Goal: Participate in discussion: Engage in conversation with other users on a specific topic

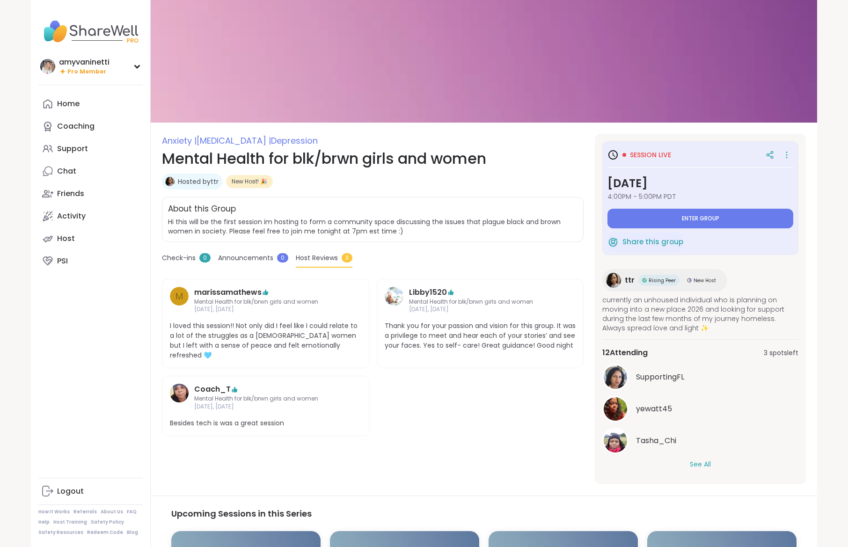
click at [702, 462] on button "See All" at bounding box center [700, 465] width 21 height 10
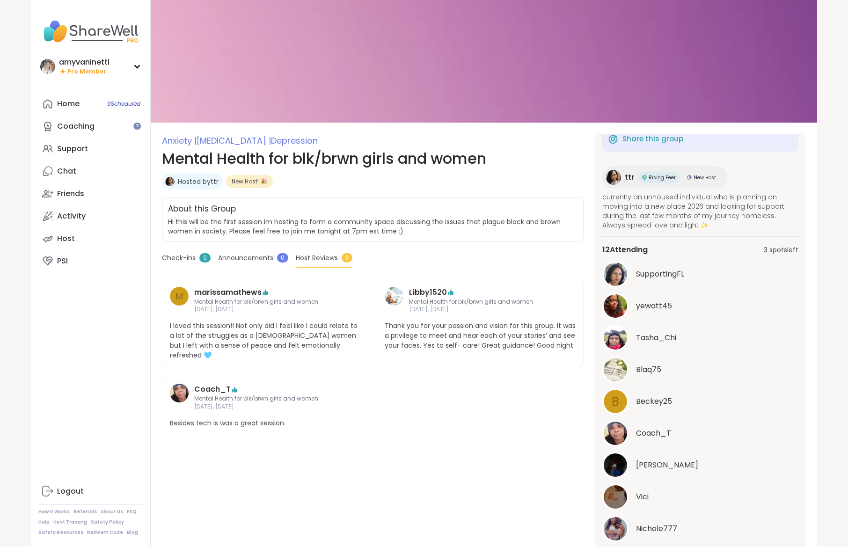
click at [269, 440] on div "Anxiety | Stress management | Depression Mental Health for blk/brwn girls and w…" at bounding box center [373, 400] width 422 height 533
click at [86, 129] on div "Coaching" at bounding box center [75, 126] width 37 height 10
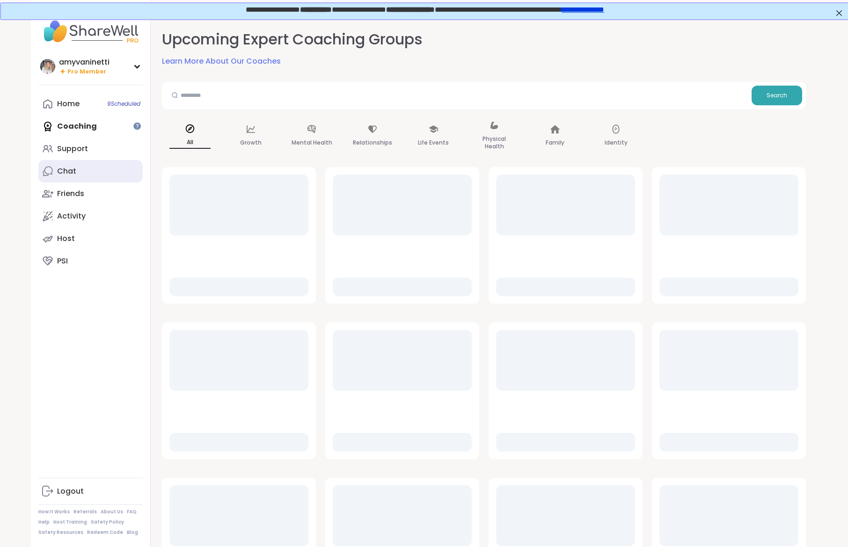
click at [82, 173] on link "Chat" at bounding box center [90, 171] width 104 height 22
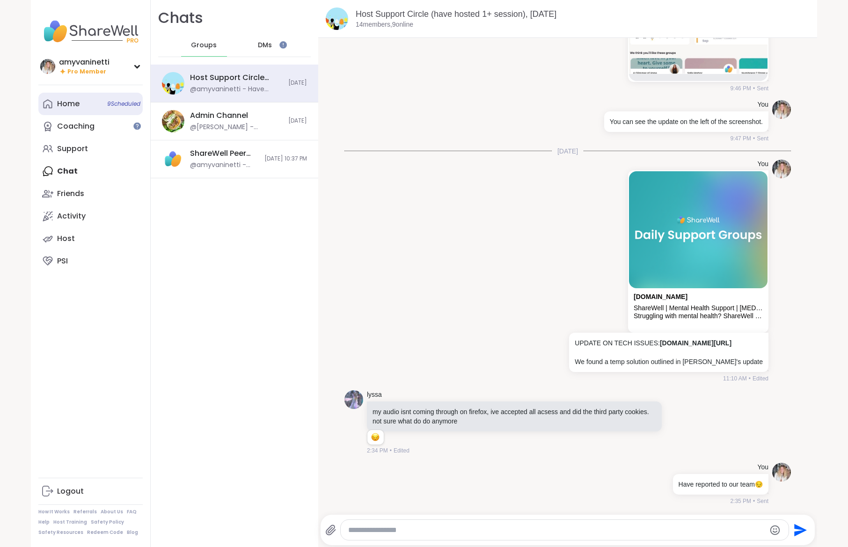
click at [74, 105] on div "Home 9 Scheduled" at bounding box center [68, 104] width 22 height 10
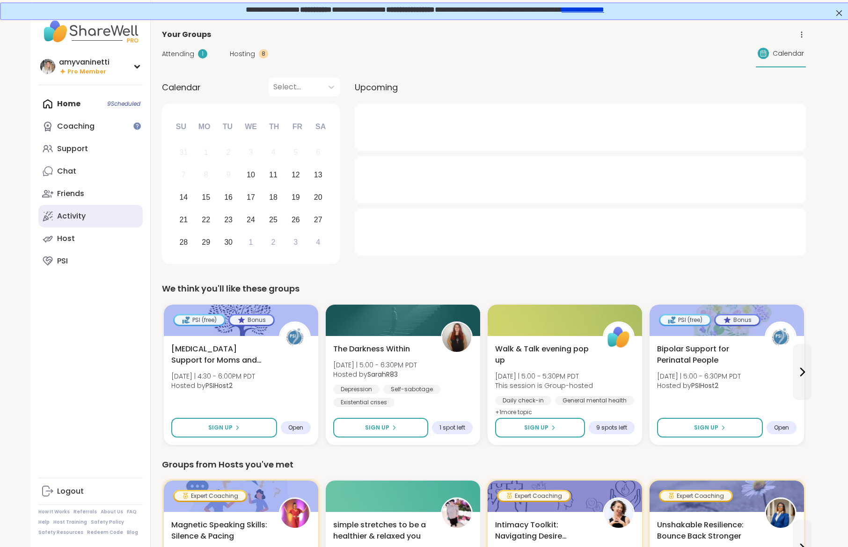
click at [74, 216] on div "Activity" at bounding box center [71, 216] width 29 height 10
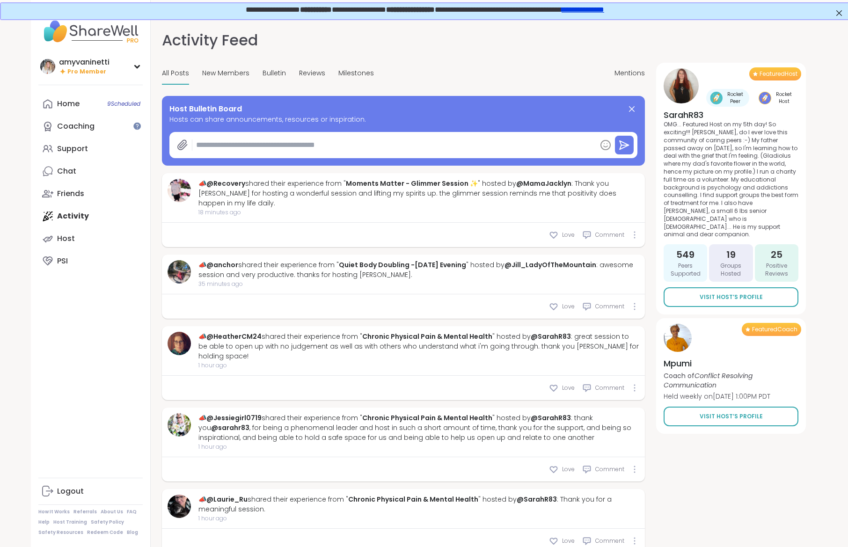
type textarea "*"
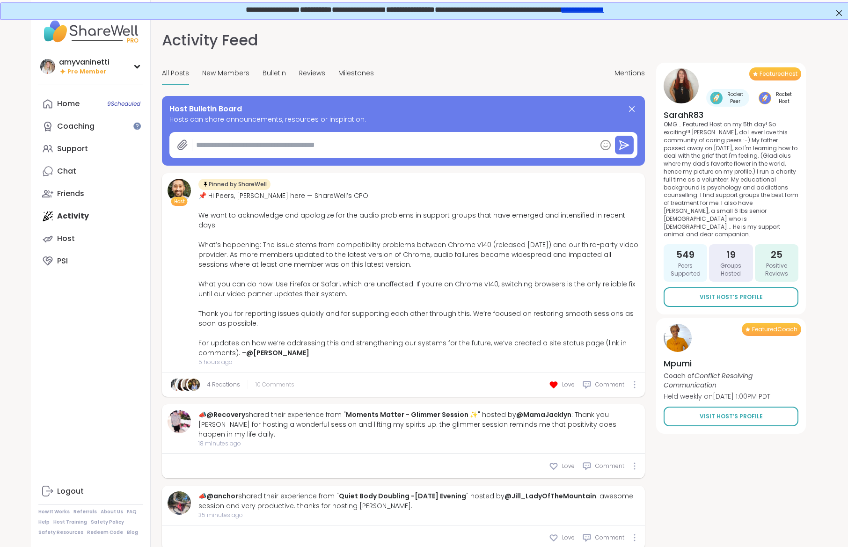
click at [275, 381] on span "10 Comments" at bounding box center [275, 385] width 39 height 8
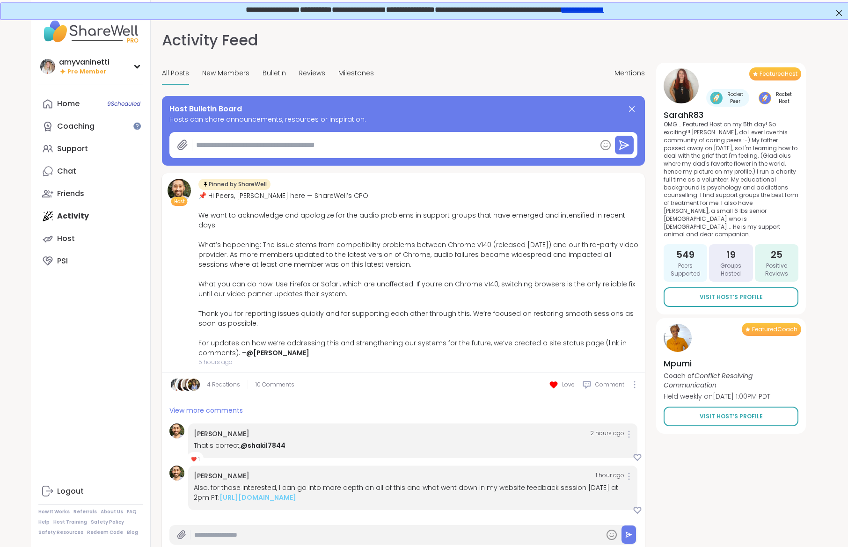
scroll to position [134, 0]
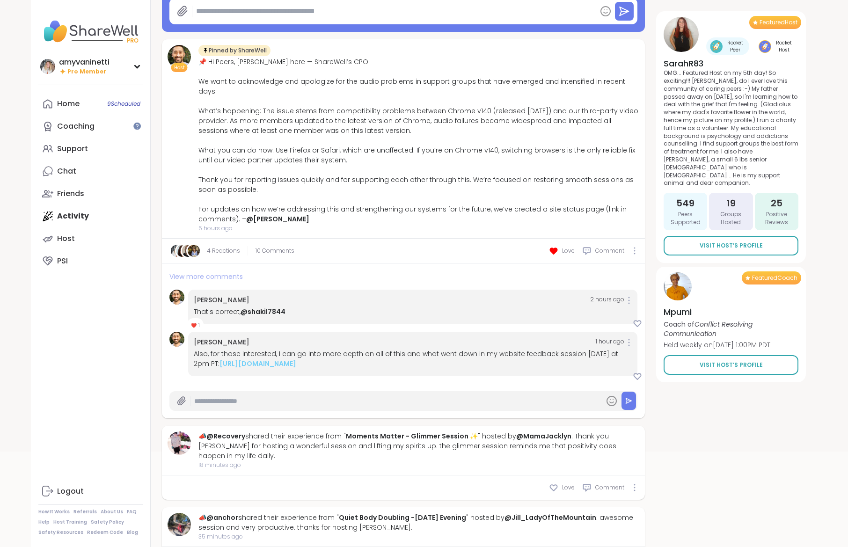
click at [208, 272] on span "View more comments" at bounding box center [205, 276] width 73 height 9
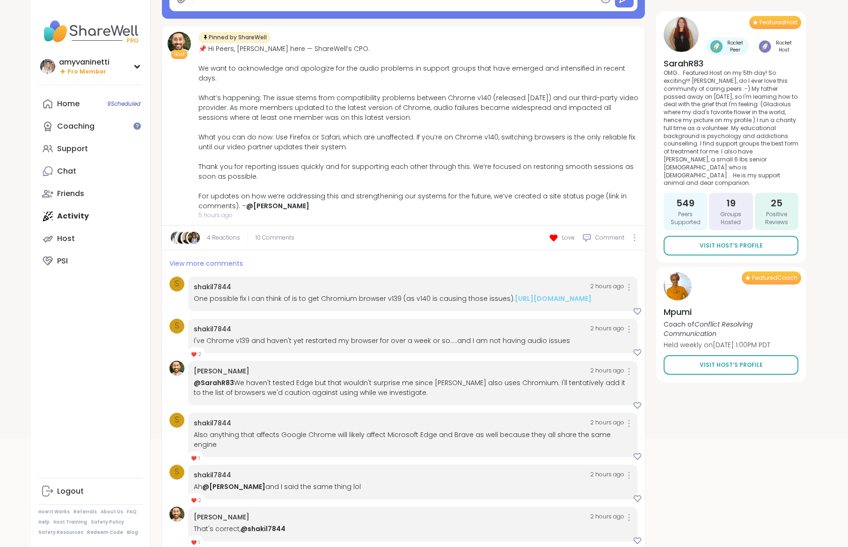
scroll to position [113, 0]
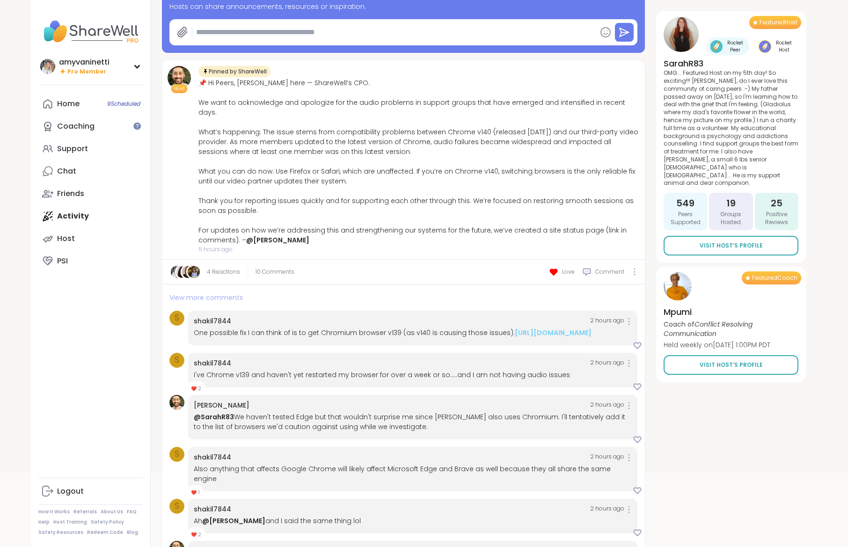
click at [212, 293] on span "View more comments" at bounding box center [205, 297] width 73 height 9
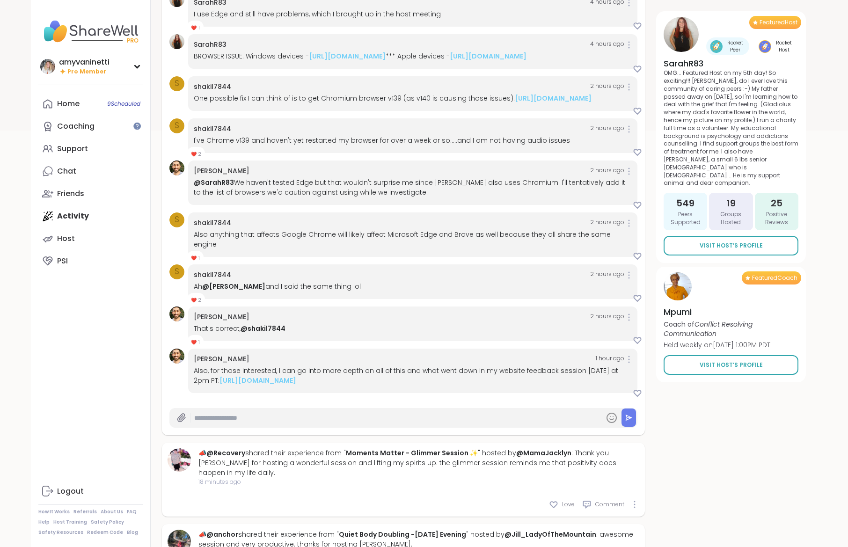
scroll to position [544, 0]
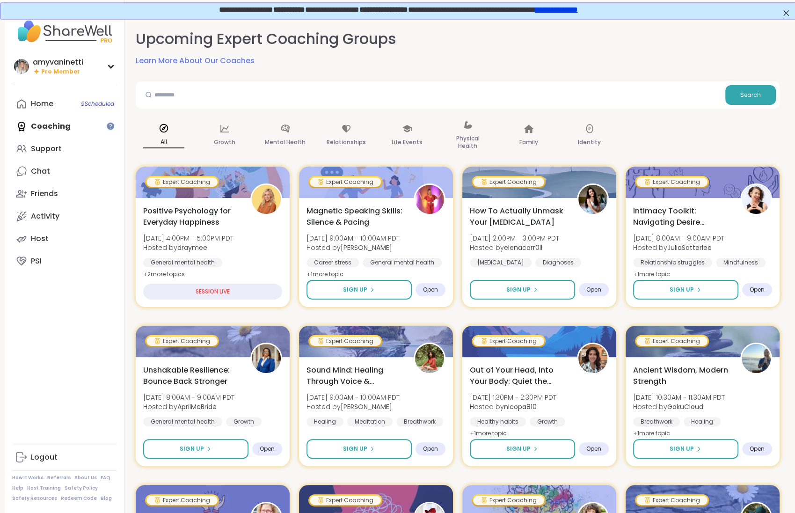
click at [101, 479] on link "FAQ" at bounding box center [106, 478] width 10 height 7
